Goal: Find specific page/section: Find specific page/section

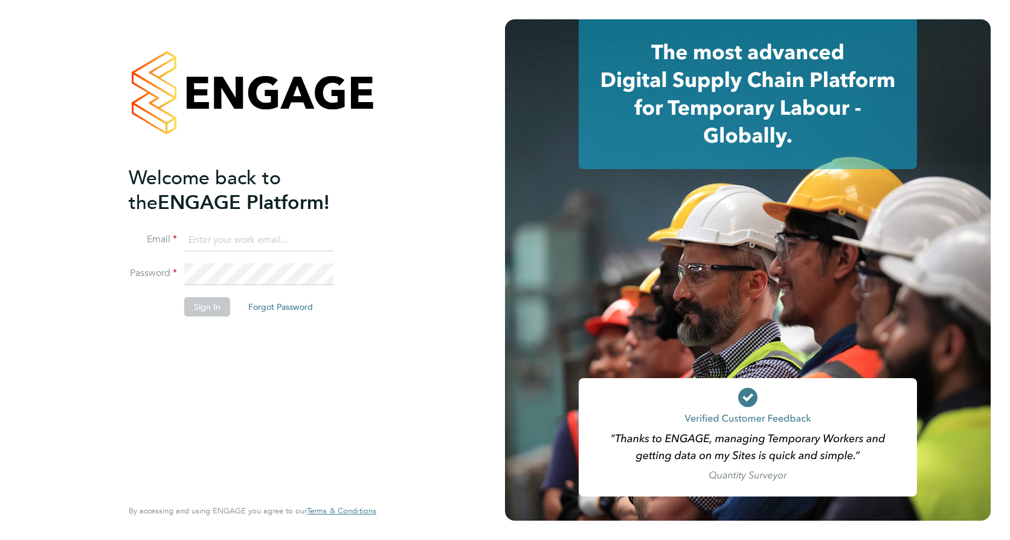
type input "craig.milner@vistry.co.uk"
click at [202, 305] on button "Sign In" at bounding box center [207, 306] width 46 height 19
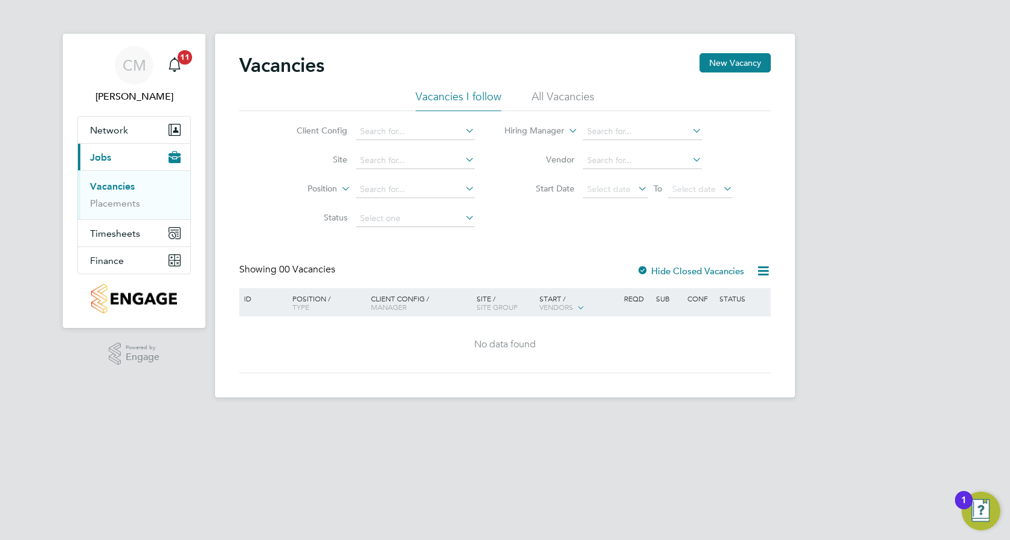
click at [463, 158] on icon at bounding box center [463, 159] width 0 height 17
click at [425, 194] on li "Collingtree - PH1B" at bounding box center [415, 193] width 120 height 16
type input "Collingtree - PH1B"
click at [99, 207] on link "Placements" at bounding box center [115, 202] width 50 height 11
